Goal: Task Accomplishment & Management: Manage account settings

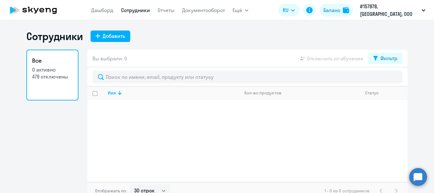
select select "30"
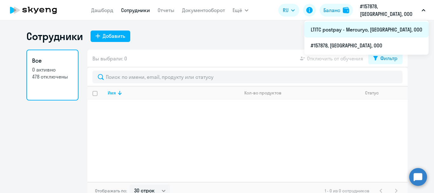
click at [375, 27] on li "LTITC postpay - Mercuryo, [GEOGRAPHIC_DATA], ООО" at bounding box center [366, 30] width 124 height 16
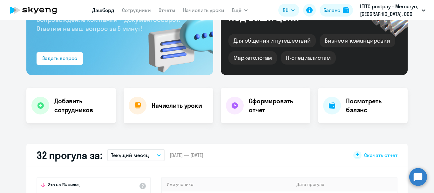
select select "30"
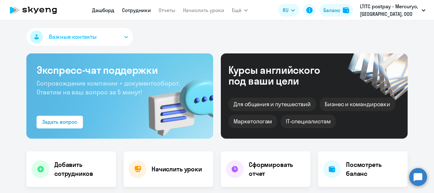
click at [146, 9] on link "Сотрудники" at bounding box center [136, 10] width 29 height 6
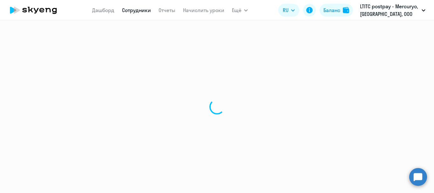
select select "30"
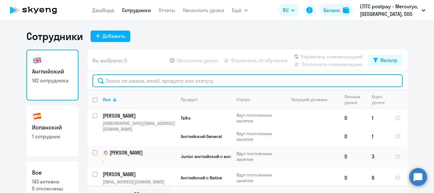
click at [110, 83] on input "text" at bounding box center [247, 80] width 310 height 13
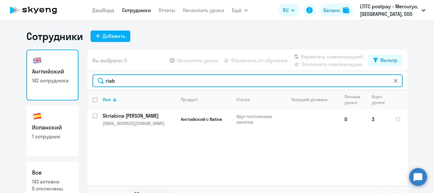
drag, startPoint x: 124, startPoint y: 82, endPoint x: 97, endPoint y: 80, distance: 26.7
click at [97, 80] on input "riab" at bounding box center [247, 80] width 310 height 13
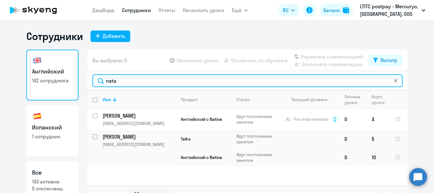
drag, startPoint x: 127, startPoint y: 79, endPoint x: 85, endPoint y: 75, distance: 41.8
click at [87, 75] on div "nata" at bounding box center [247, 80] width 320 height 19
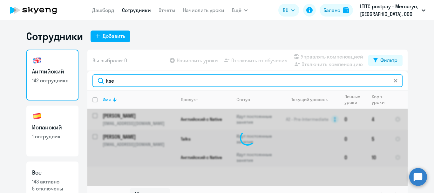
type input "kse"
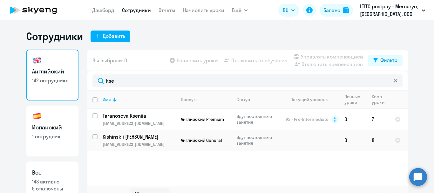
click at [423, 177] on circle at bounding box center [418, 177] width 18 height 18
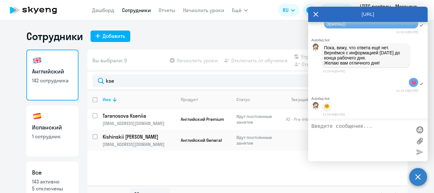
scroll to position [46141, 0]
click at [413, 173] on circle at bounding box center [418, 177] width 18 height 18
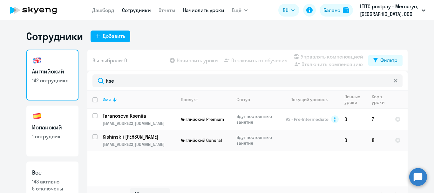
click at [194, 10] on link "Начислить уроки" at bounding box center [203, 10] width 41 height 6
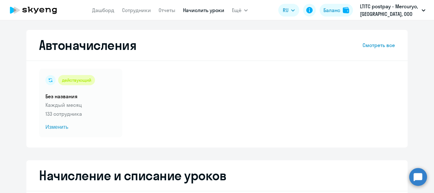
select select "10"
click at [55, 127] on span "Изменить" at bounding box center [80, 127] width 70 height 8
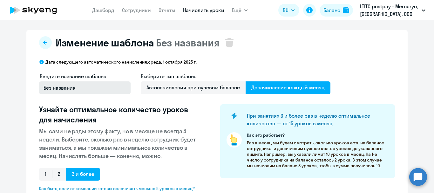
select select "10"
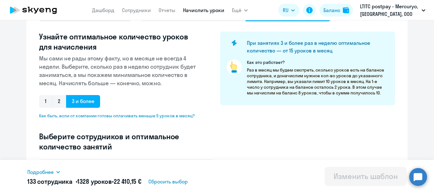
scroll to position [159, 0]
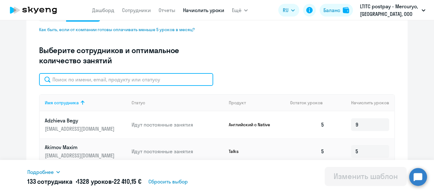
click at [101, 84] on input "text" at bounding box center [126, 79] width 174 height 13
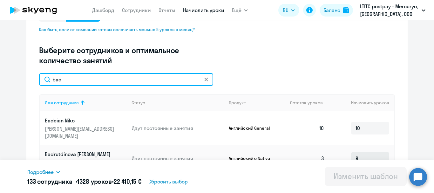
type input "bad"
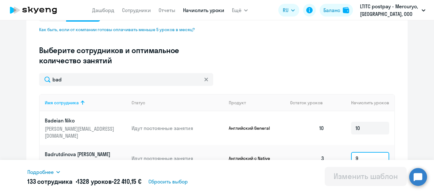
drag, startPoint x: 363, startPoint y: 155, endPoint x: 352, endPoint y: 153, distance: 11.3
click at [352, 153] on input "9" at bounding box center [370, 158] width 38 height 13
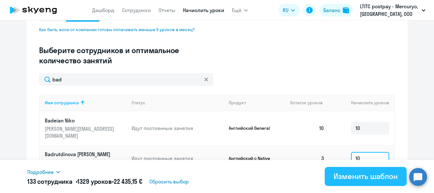
type input "10"
click at [356, 175] on div "Изменить шаблон" at bounding box center [365, 176] width 64 height 10
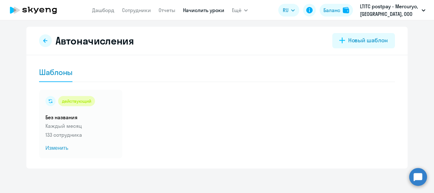
scroll to position [4, 0]
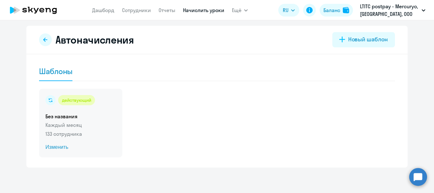
click at [58, 151] on div "действующий Без названия Каждый месяц 133 сотрудника Изменить" at bounding box center [80, 123] width 83 height 69
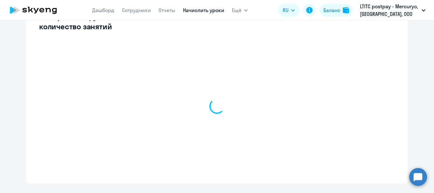
select select "10"
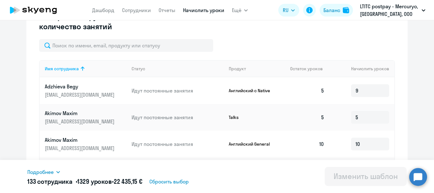
scroll to position [163, 0]
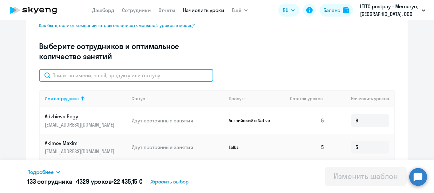
click at [82, 75] on input "text" at bounding box center [126, 75] width 174 height 13
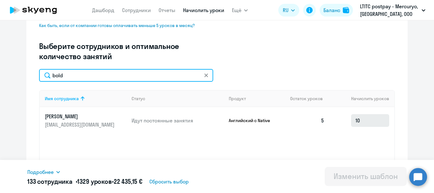
type input "bold"
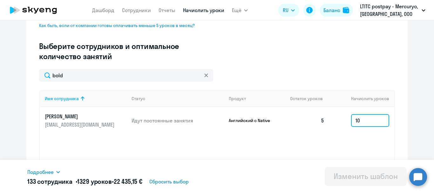
drag, startPoint x: 368, startPoint y: 125, endPoint x: 344, endPoint y: 125, distance: 24.4
click at [344, 125] on td "10" at bounding box center [361, 120] width 65 height 27
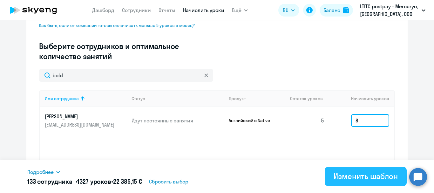
type input "8"
click at [372, 173] on div "Изменить шаблон" at bounding box center [365, 176] width 64 height 10
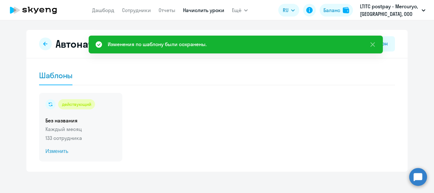
click at [50, 150] on span "Изменить" at bounding box center [80, 151] width 70 height 8
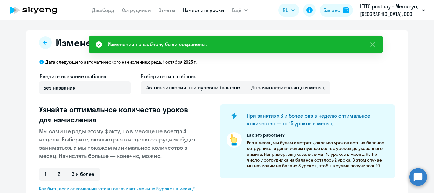
select select "10"
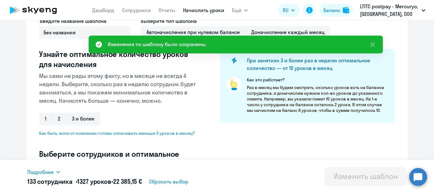
scroll to position [95, 0]
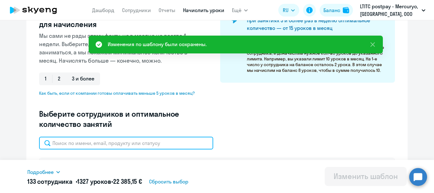
click at [82, 140] on input "text" at bounding box center [126, 142] width 174 height 13
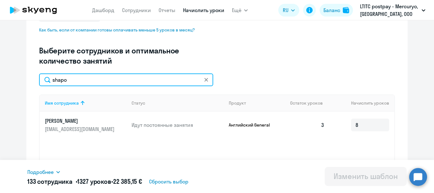
scroll to position [159, 0]
type input "shapo"
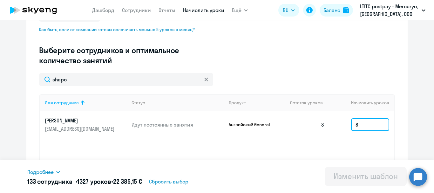
drag, startPoint x: 374, startPoint y: 124, endPoint x: 348, endPoint y: 123, distance: 26.4
click at [348, 123] on td "8" at bounding box center [361, 124] width 65 height 27
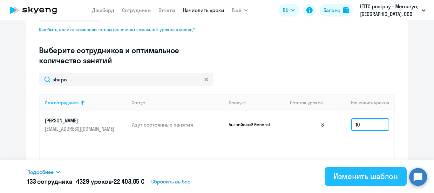
type input "10"
click at [356, 178] on div "Изменить шаблон" at bounding box center [365, 176] width 64 height 10
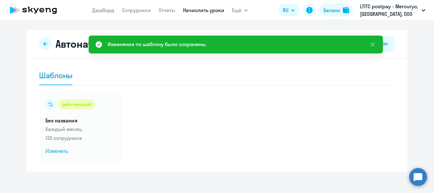
scroll to position [4, 0]
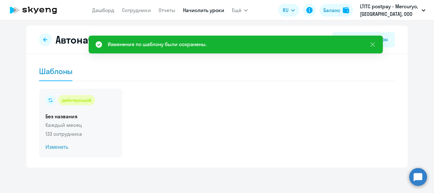
click at [46, 148] on span "Изменить" at bounding box center [80, 147] width 70 height 8
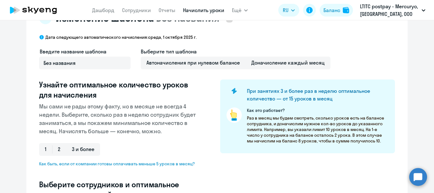
select select "10"
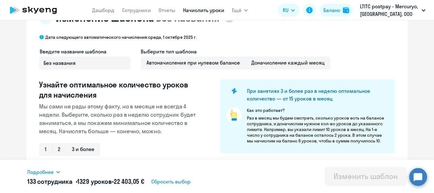
scroll to position [131, 0]
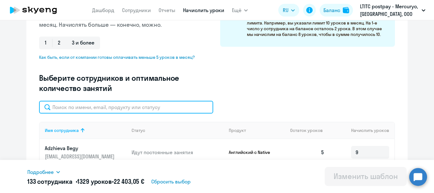
click at [77, 108] on input "text" at bounding box center [126, 107] width 174 height 13
type input "tara"
type input "10"
type input "8"
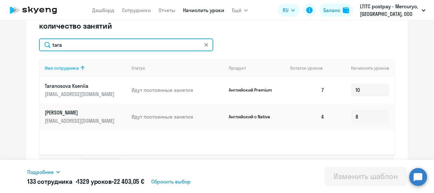
scroll to position [195, 0]
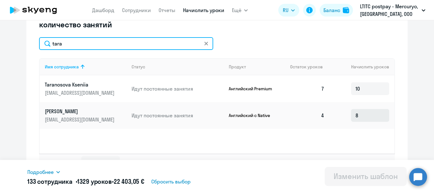
type input "tara"
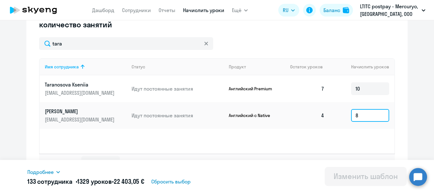
click at [366, 111] on input "8" at bounding box center [370, 115] width 38 height 13
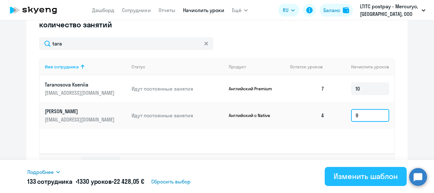
type input "9"
click at [364, 175] on div "Изменить шаблон" at bounding box center [365, 176] width 64 height 10
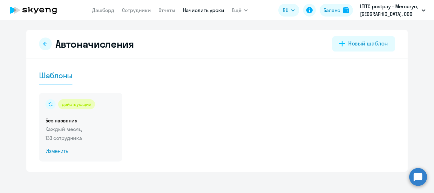
click at [63, 152] on span "Изменить" at bounding box center [80, 151] width 70 height 8
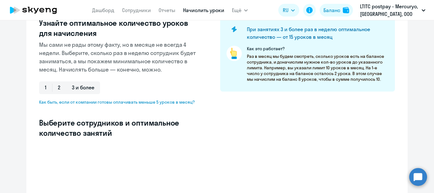
select select "10"
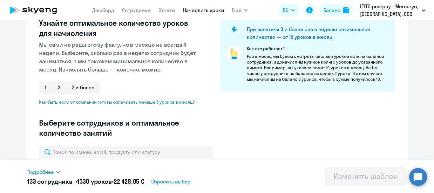
scroll to position [127, 0]
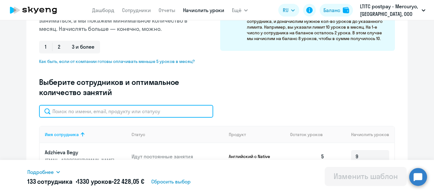
click at [91, 112] on input "text" at bounding box center [126, 111] width 174 height 13
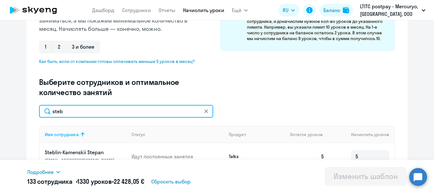
scroll to position [159, 0]
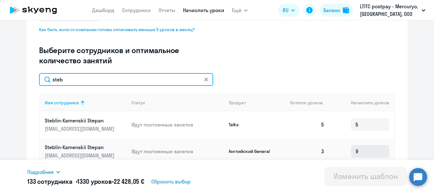
type input "steb"
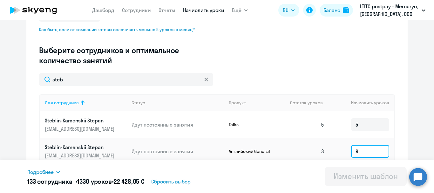
click at [365, 149] on input "9" at bounding box center [370, 151] width 38 height 13
click at [205, 78] on icon at bounding box center [206, 79] width 4 height 4
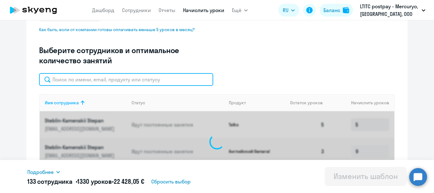
click at [117, 78] on input "text" at bounding box center [126, 79] width 174 height 13
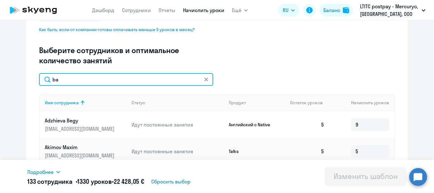
type input "bai"
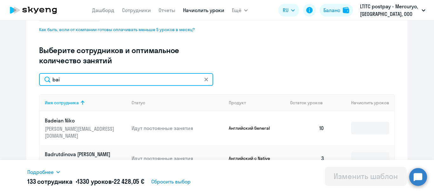
type input "10"
type input "9"
type input "5"
type input "10"
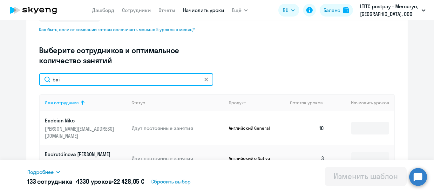
type input "10"
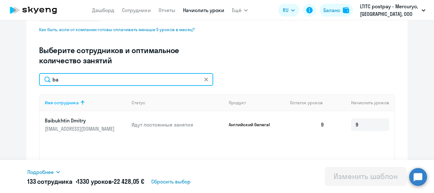
type input "b"
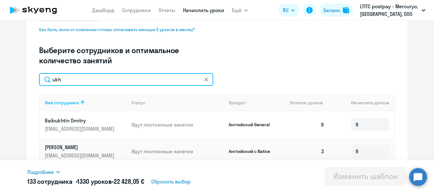
scroll to position [190, 0]
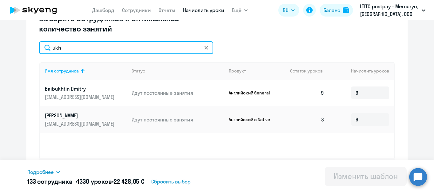
drag, startPoint x: 93, startPoint y: 52, endPoint x: 25, endPoint y: 44, distance: 67.8
click at [26, 44] on div "Изменение шаблона Без названия Дата следующего автоматического начисления: [DAT…" at bounding box center [216, 12] width 381 height 346
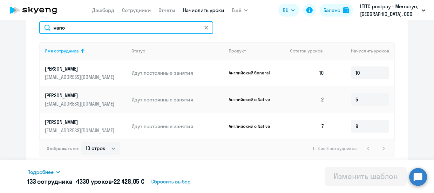
scroll to position [179, 0]
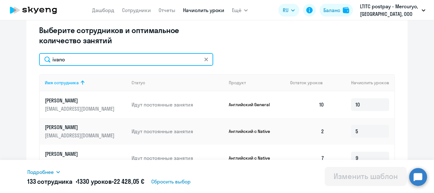
drag, startPoint x: 66, startPoint y: 61, endPoint x: 43, endPoint y: 58, distance: 22.7
click at [43, 58] on input "ivano" at bounding box center [126, 59] width 174 height 13
drag, startPoint x: 66, startPoint y: 62, endPoint x: 38, endPoint y: 62, distance: 27.9
click at [39, 62] on input "shch" at bounding box center [126, 59] width 174 height 13
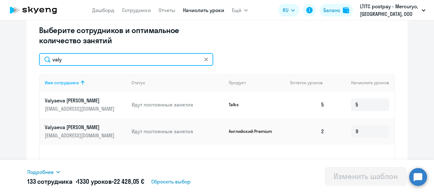
drag, startPoint x: 63, startPoint y: 63, endPoint x: 46, endPoint y: 61, distance: 17.7
click at [46, 61] on input "valy" at bounding box center [126, 59] width 174 height 13
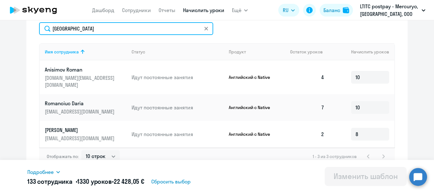
scroll to position [210, 0]
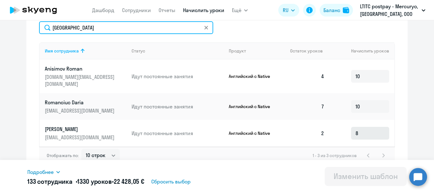
type input "[GEOGRAPHIC_DATA]"
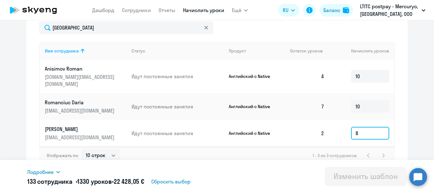
click at [362, 127] on input "8" at bounding box center [370, 133] width 38 height 13
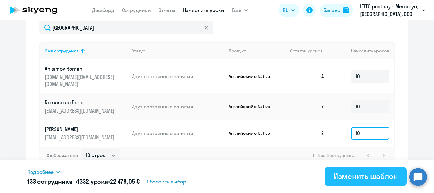
type input "10"
click at [340, 182] on button "Изменить шаблон" at bounding box center [365, 176] width 82 height 19
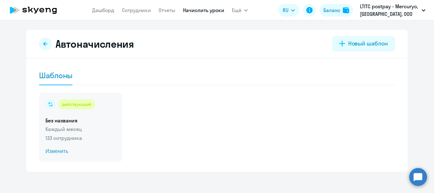
click at [57, 149] on span "Изменить" at bounding box center [80, 151] width 70 height 8
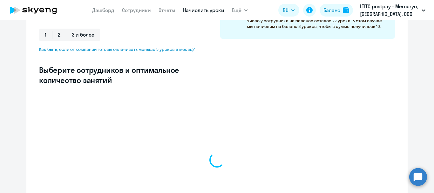
select select "10"
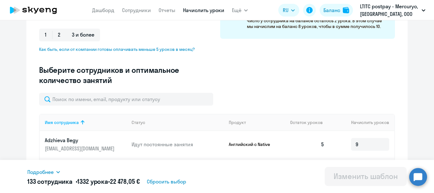
scroll to position [159, 0]
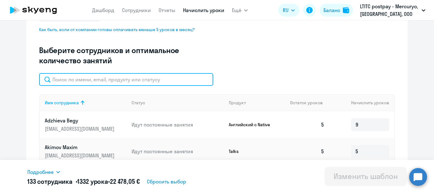
click at [83, 81] on input "text" at bounding box center [126, 79] width 174 height 13
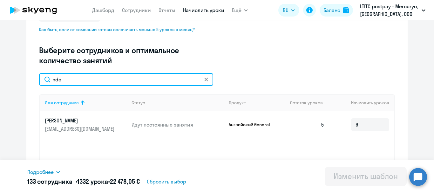
scroll to position [95, 0]
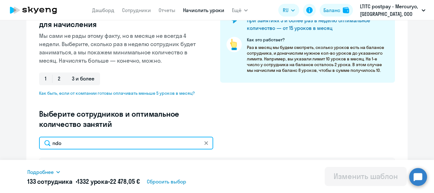
drag, startPoint x: 72, startPoint y: 136, endPoint x: 44, endPoint y: 139, distance: 28.4
click at [44, 139] on input "ndo" at bounding box center [126, 142] width 174 height 13
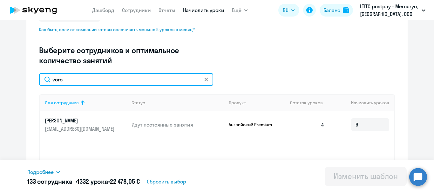
drag, startPoint x: 70, startPoint y: 78, endPoint x: 30, endPoint y: 71, distance: 40.3
click at [30, 71] on div "Изменение шаблона Без названия Дата следующего автоматического начисления: [DAT…" at bounding box center [216, 44] width 381 height 346
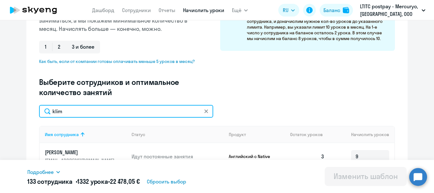
drag, startPoint x: 75, startPoint y: 114, endPoint x: 26, endPoint y: 113, distance: 48.6
click at [26, 113] on div "Изменение шаблона Без названия Дата следующего автоматического начисления: [DAT…" at bounding box center [216, 76] width 381 height 346
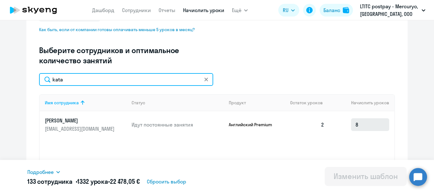
type input "kata"
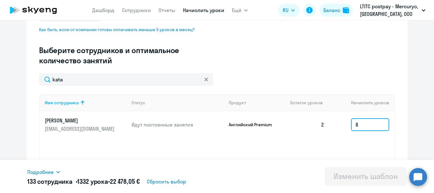
drag, startPoint x: 362, startPoint y: 124, endPoint x: 342, endPoint y: 125, distance: 19.7
click at [342, 125] on td "8" at bounding box center [361, 124] width 65 height 27
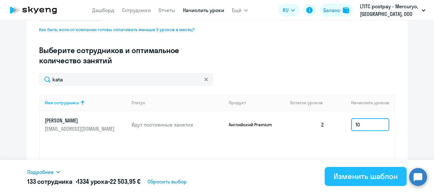
type input "10"
click at [363, 183] on button "Изменить шаблон" at bounding box center [365, 176] width 82 height 19
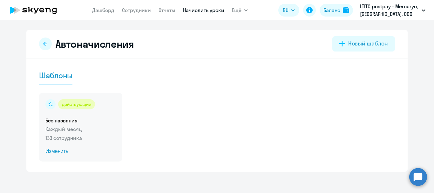
click at [55, 149] on span "Изменить" at bounding box center [80, 151] width 70 height 8
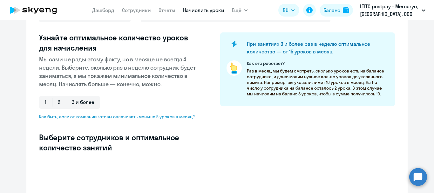
select select "10"
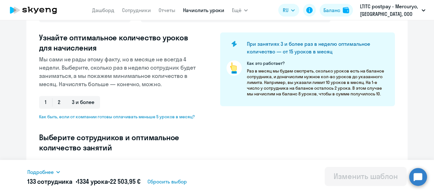
scroll to position [95, 0]
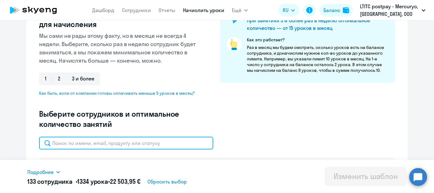
click at [79, 141] on input "text" at bounding box center [126, 142] width 174 height 13
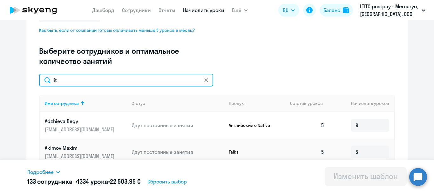
scroll to position [159, 0]
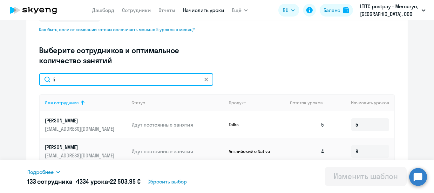
type input "l"
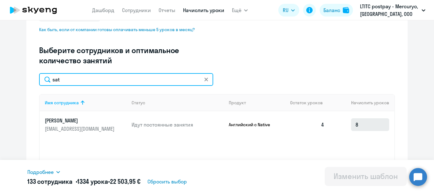
type input "sat"
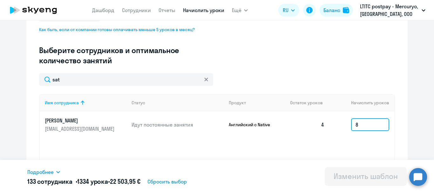
click at [372, 126] on input "8" at bounding box center [370, 124] width 38 height 13
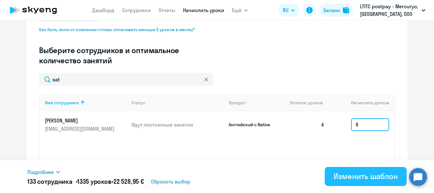
type input "9"
click at [376, 181] on button "Изменить шаблон" at bounding box center [365, 176] width 82 height 19
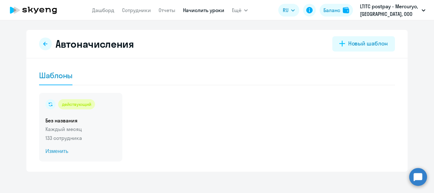
click at [56, 155] on div "действующий Без названия Каждый месяц 133 сотрудника Изменить" at bounding box center [80, 127] width 83 height 69
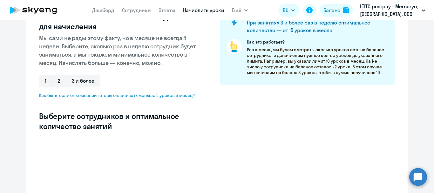
select select "10"
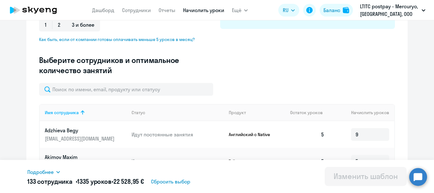
scroll to position [127, 0]
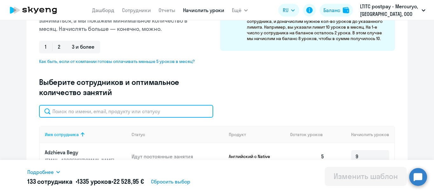
click at [84, 107] on input "text" at bounding box center [126, 111] width 174 height 13
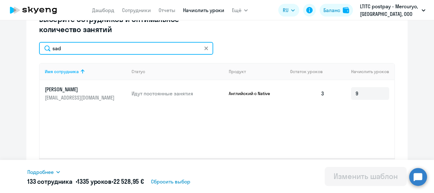
scroll to position [190, 0]
type input "s"
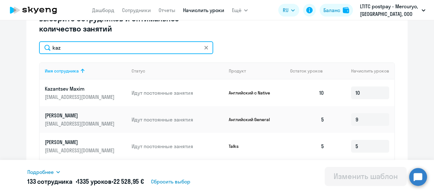
drag, startPoint x: 48, startPoint y: 52, endPoint x: 30, endPoint y: 50, distance: 18.2
click at [30, 50] on div "Изменение шаблона Без названия Дата следующего автоматического начисления: [DAT…" at bounding box center [216, 26] width 381 height 375
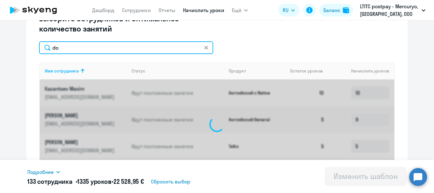
type input "dor"
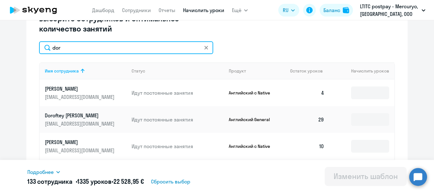
type input "9"
type input "10"
drag, startPoint x: 62, startPoint y: 51, endPoint x: 45, endPoint y: 50, distance: 16.6
click at [45, 50] on input "dor" at bounding box center [126, 47] width 174 height 13
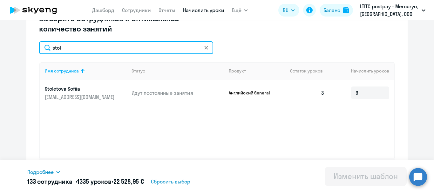
type input "stol"
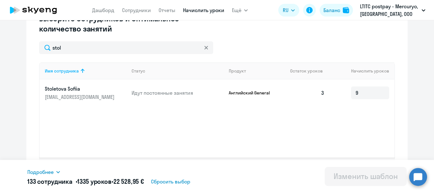
click at [421, 176] on circle at bounding box center [418, 177] width 18 height 18
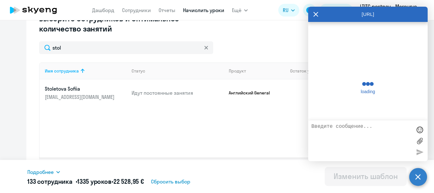
scroll to position [46141, 0]
